Goal: Find specific page/section: Find specific page/section

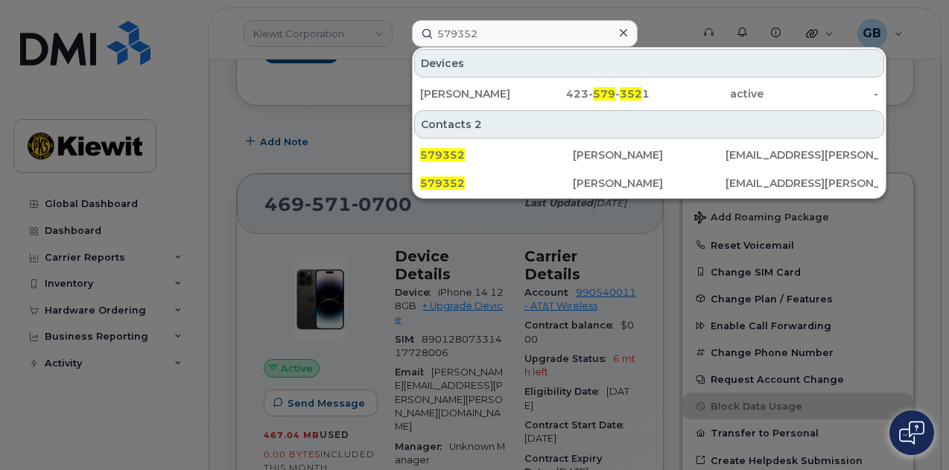
scroll to position [177, 0]
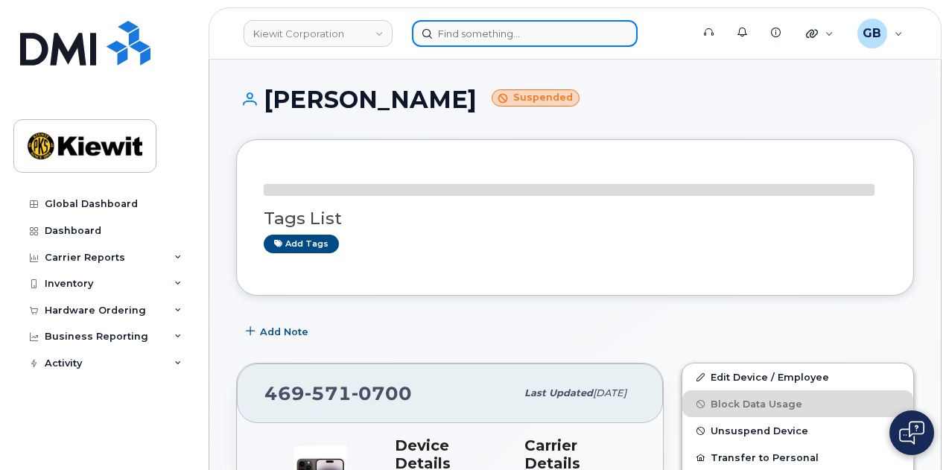
click at [475, 41] on input at bounding box center [525, 33] width 226 height 27
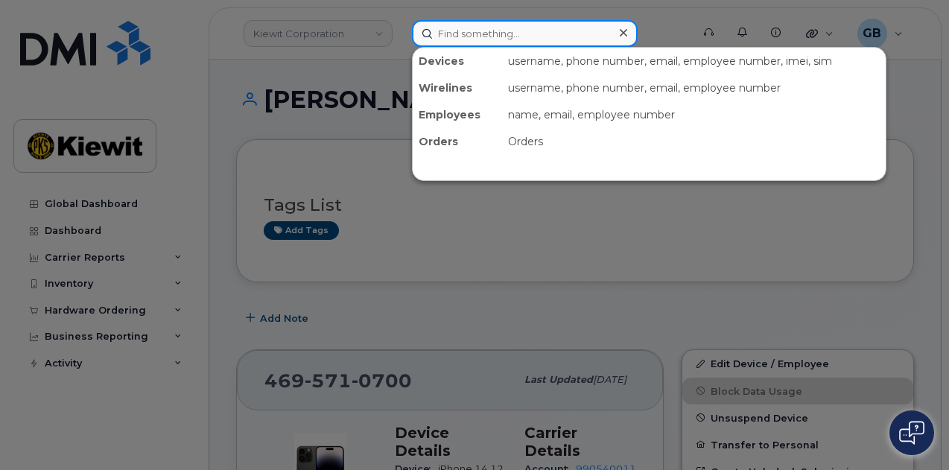
paste input "226995"
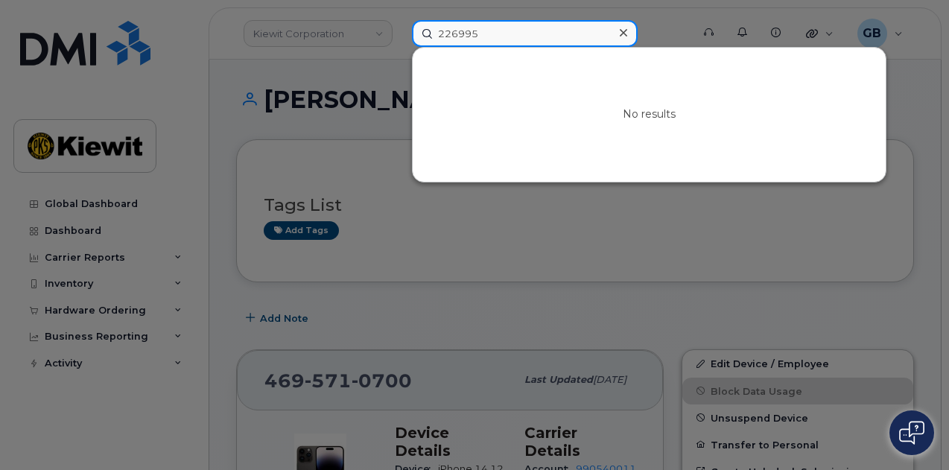
type input "226995"
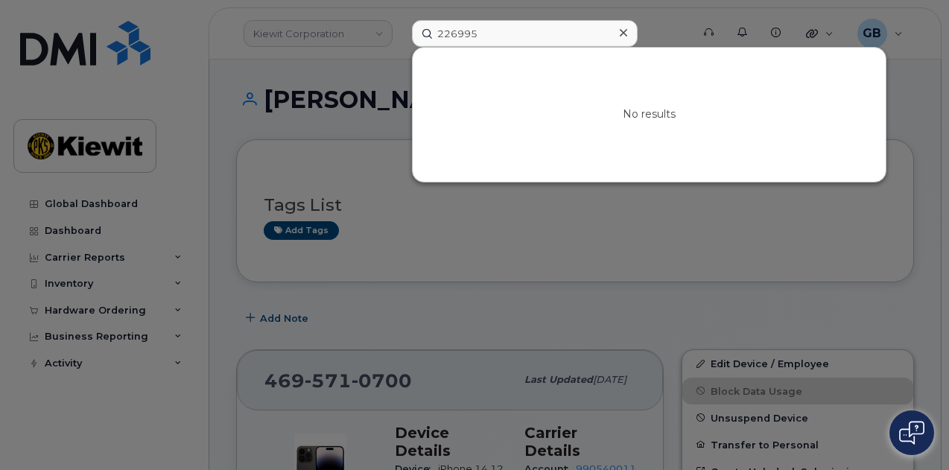
click at [627, 26] on div at bounding box center [623, 33] width 22 height 22
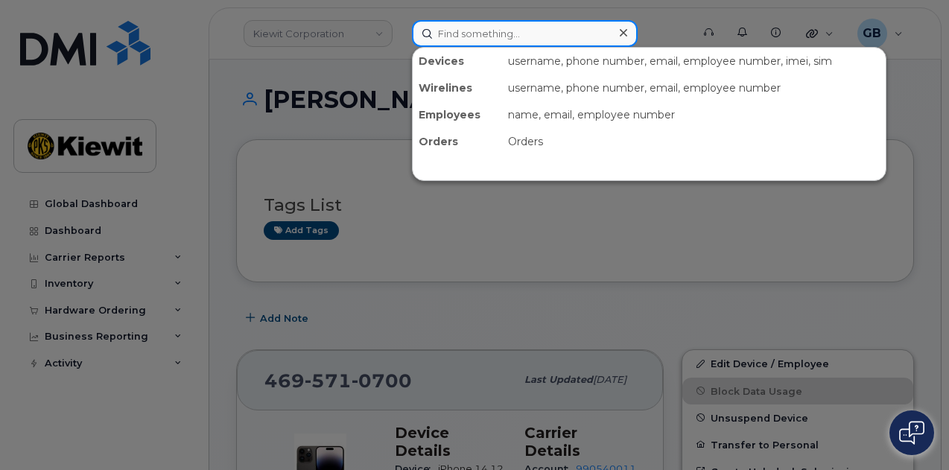
drag, startPoint x: 622, startPoint y: 31, endPoint x: 602, endPoint y: 34, distance: 20.3
click at [621, 31] on div at bounding box center [525, 33] width 226 height 27
paste input "226995"
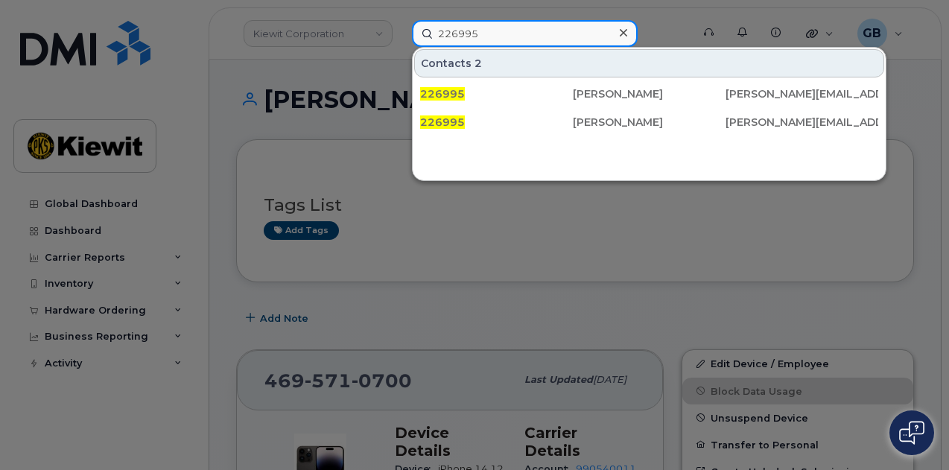
type input "226995"
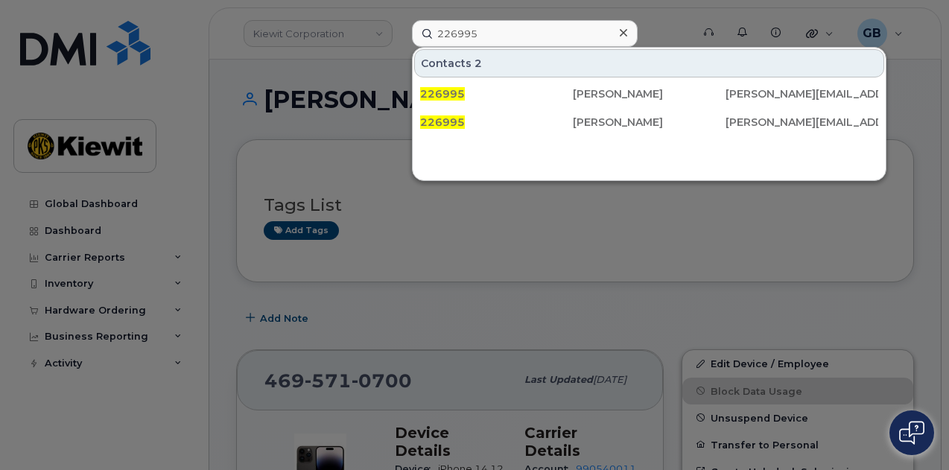
click at [620, 34] on icon at bounding box center [623, 33] width 7 height 12
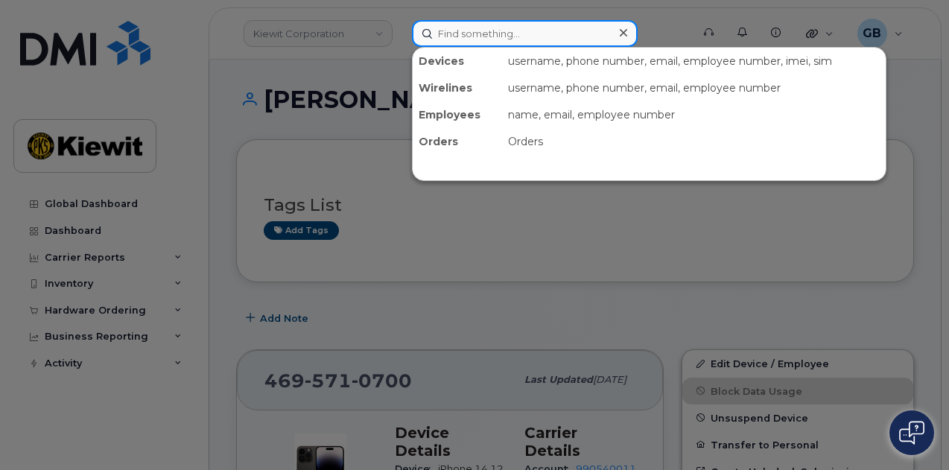
click at [564, 30] on input at bounding box center [525, 33] width 226 height 27
paste input "551639"
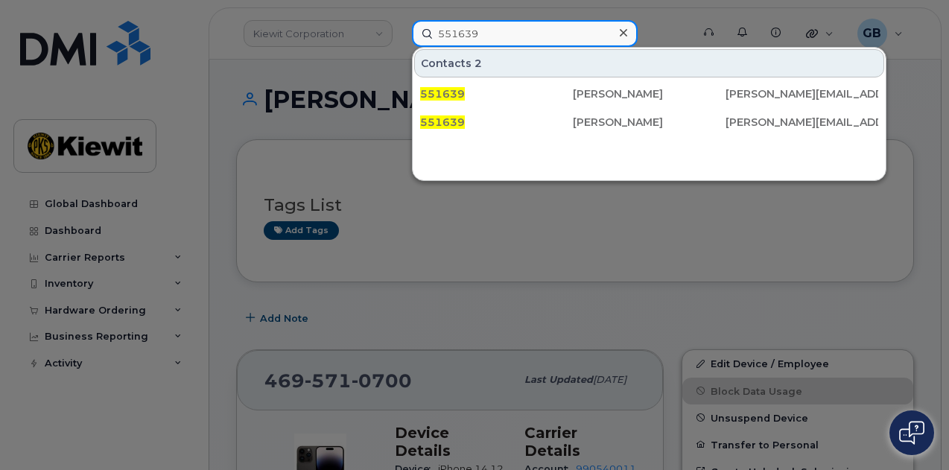
type input "551639"
